Goal: Task Accomplishment & Management: Complete application form

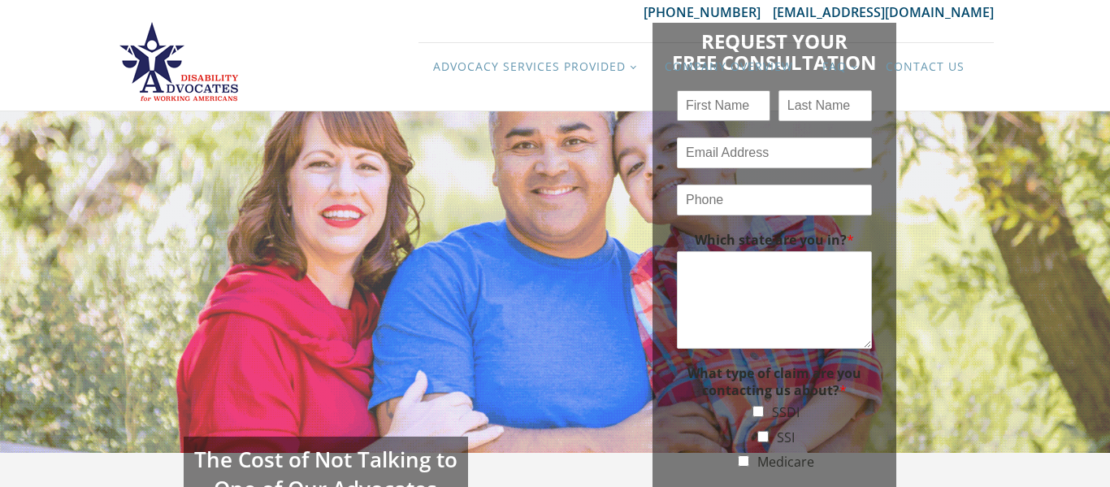
click at [713, 111] on input "Name *" at bounding box center [723, 105] width 93 height 31
type input "Catherine"
type input "Bolognini"
type input "catbolognini@aol.com"
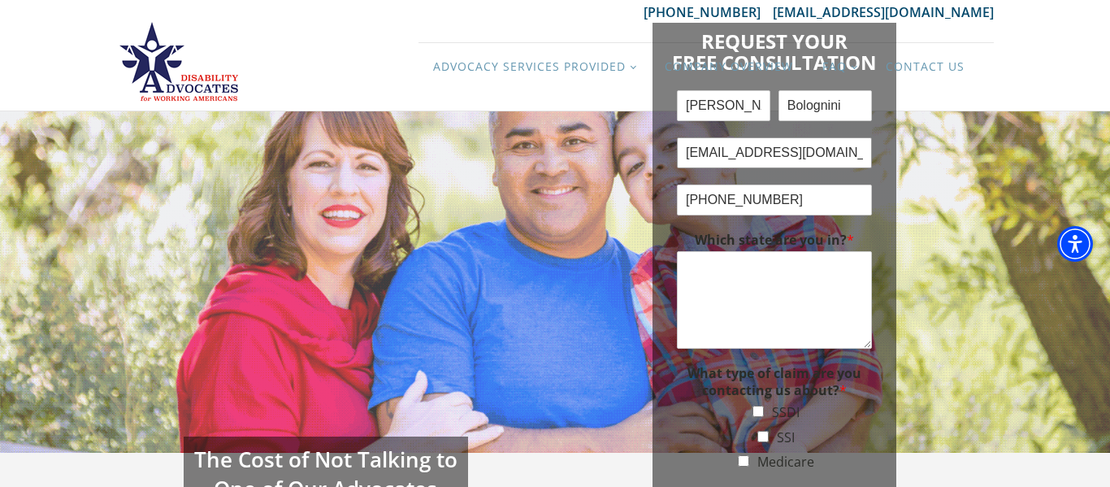
type input "(602) 692-1429"
click at [752, 287] on textarea "Which state are you in? *" at bounding box center [774, 300] width 195 height 98
paste textarea "On January 10, 2025, I underwent an 8 hour massive brain surgery. A meningioma …"
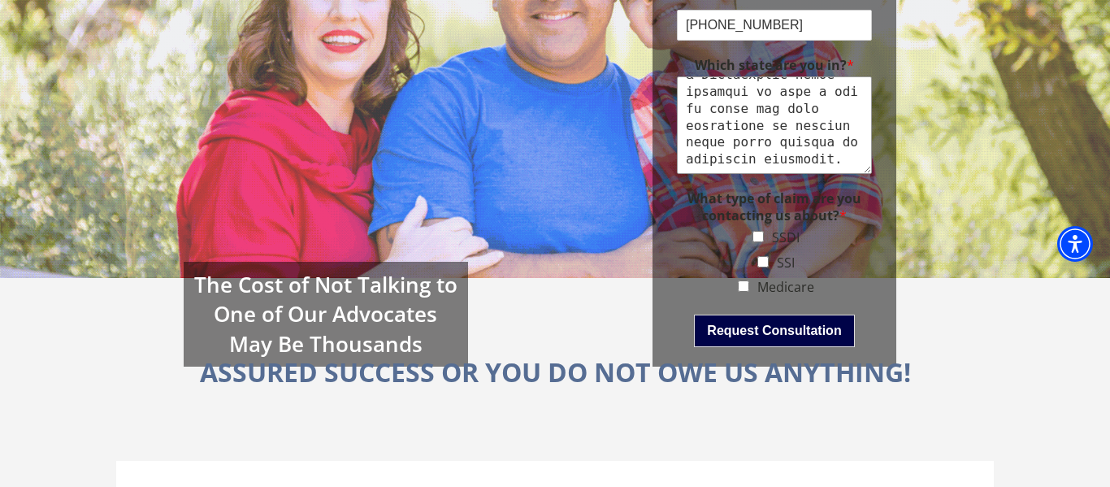
scroll to position [176, 0]
type textarea "On January 10, 2025, I underwent an 8 hour massive brain surgery. A meningioma …"
click at [759, 230] on input "SSDI" at bounding box center [758, 235] width 11 height 11
checkbox input "true"
click at [762, 265] on input "SSI" at bounding box center [762, 260] width 11 height 11
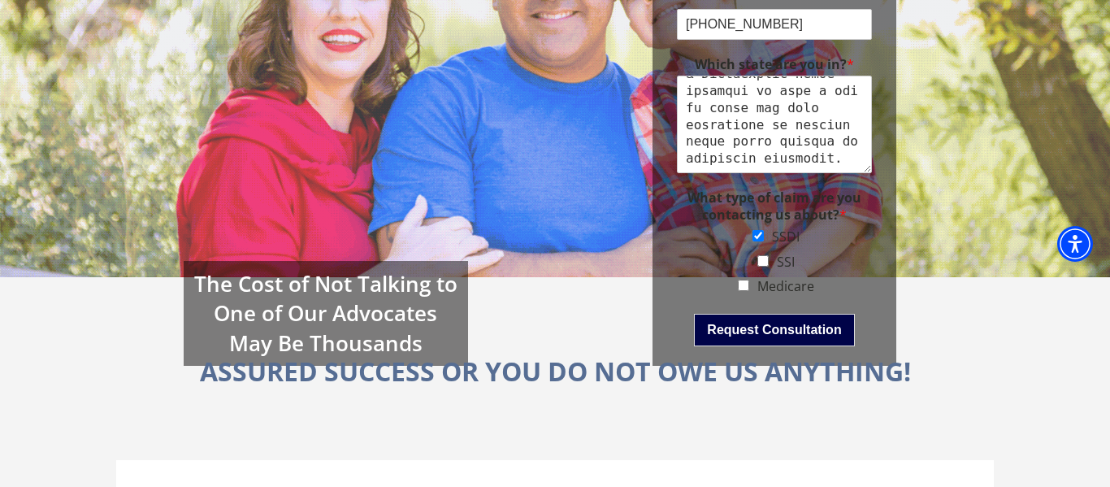
checkbox input "true"
click at [781, 328] on button "Request Consultation" at bounding box center [774, 330] width 160 height 33
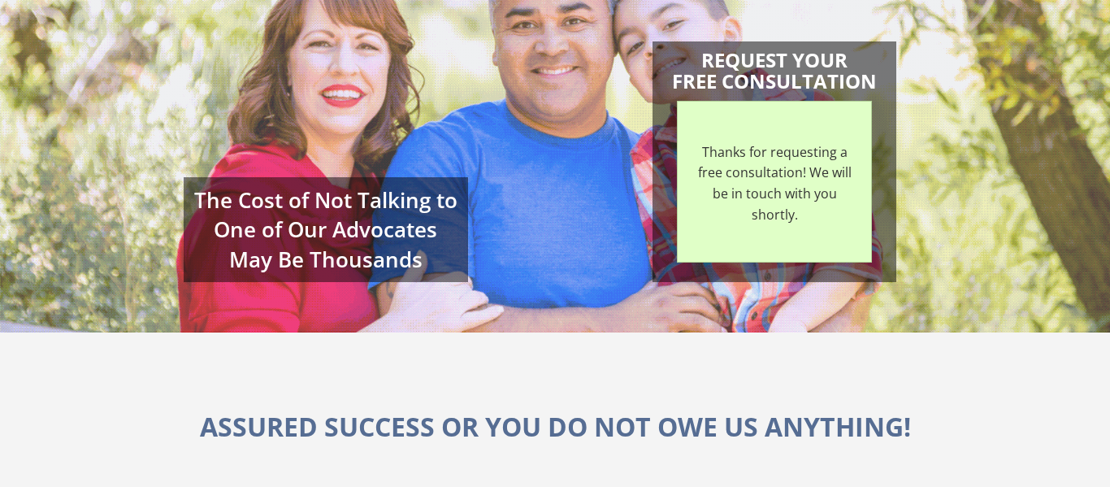
scroll to position [128, 0]
